Goal: Use online tool/utility: Utilize a website feature to perform a specific function

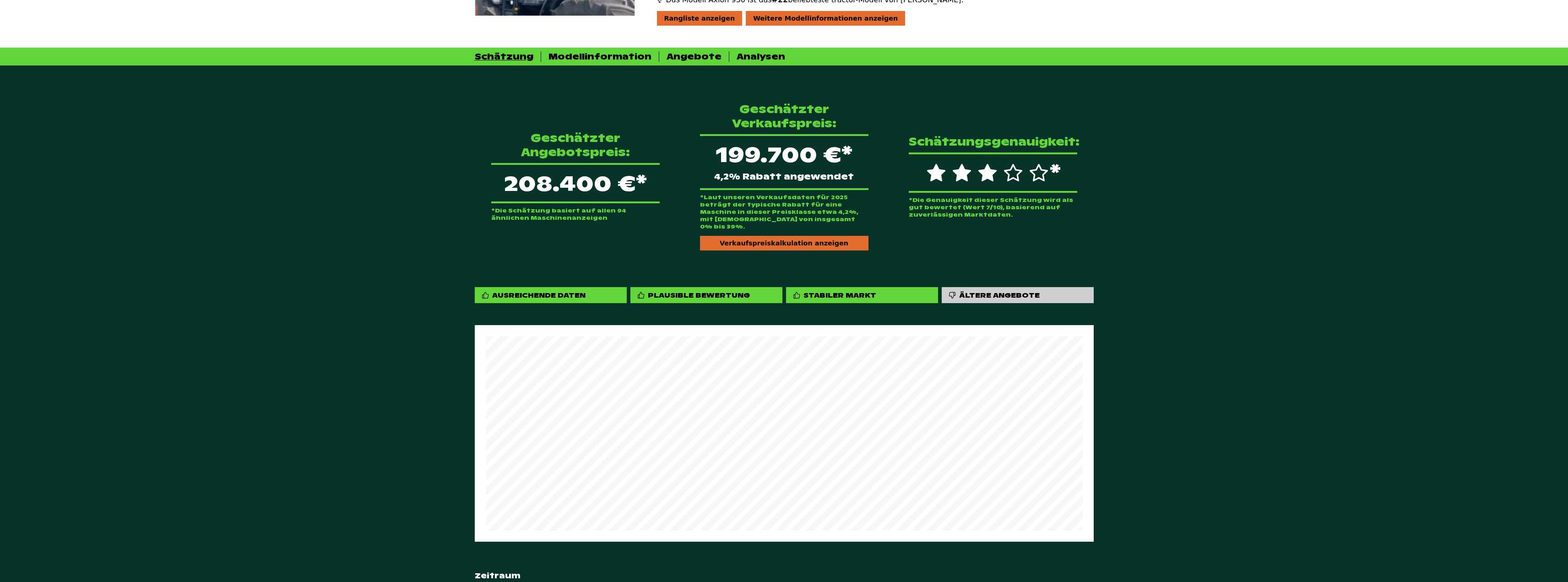
scroll to position [275, 0]
